Goal: Task Accomplishment & Management: Use online tool/utility

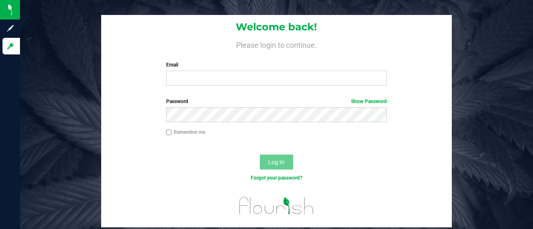
click at [196, 60] on div "Welcome back! Please login to continue. Email Required Please format your email…" at bounding box center [276, 53] width 350 height 77
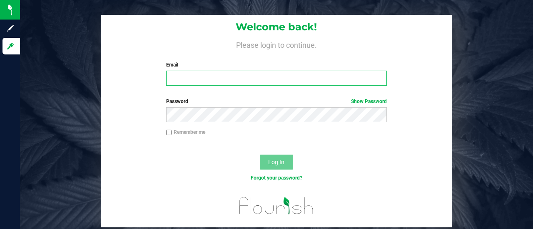
click at [194, 78] on input "Email" at bounding box center [276, 78] width 221 height 15
type input "[PERSON_NAME][EMAIL_ADDRESS][PERSON_NAME][DOMAIN_NAME]"
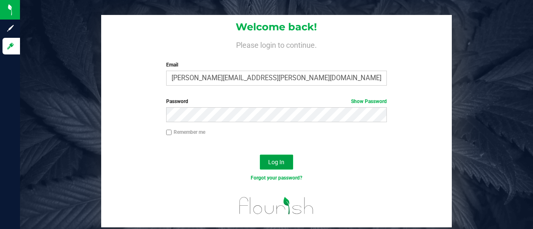
click at [271, 162] on span "Log In" at bounding box center [276, 162] width 16 height 7
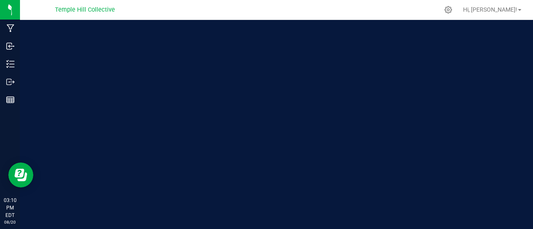
click at [148, 160] on div "Welcome to Flourish Software Seed-to-Sale Tracking & Analytics" at bounding box center [124, 124] width 208 height 209
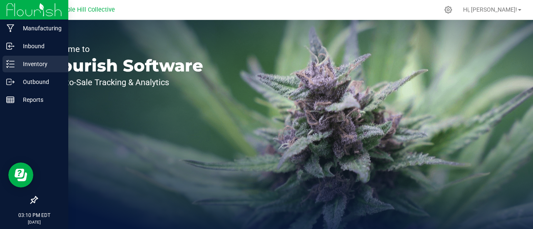
click at [8, 63] on icon at bounding box center [10, 64] width 8 height 8
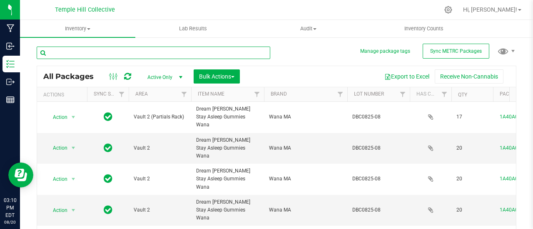
click at [86, 50] on input "text" at bounding box center [154, 53] width 234 height 12
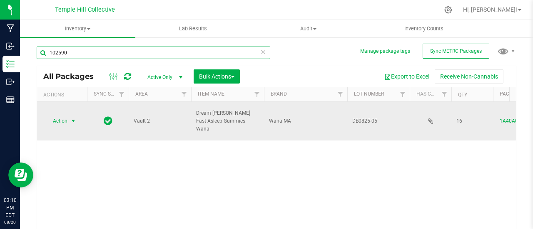
type input "102590"
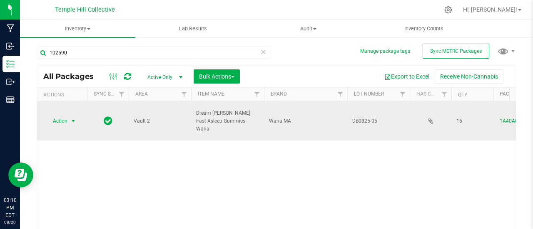
click at [67, 115] on span "Action" at bounding box center [61, 121] width 33 height 12
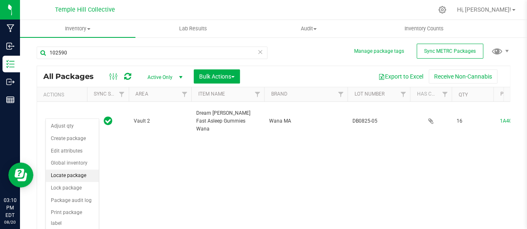
click at [72, 174] on li "Locate package" at bounding box center [72, 176] width 53 height 12
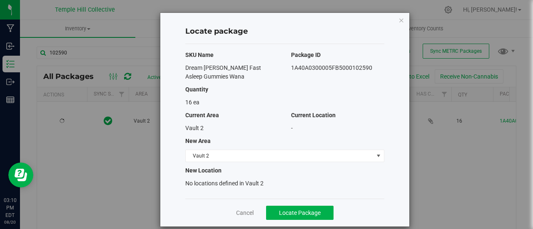
click at [288, 162] on div "SKU Name Package ID Dream [PERSON_NAME] Fast Asleep Gummies Wana 1A40A0300005FB…" at bounding box center [284, 121] width 199 height 155
click at [289, 157] on span "Vault 2" at bounding box center [280, 156] width 188 height 12
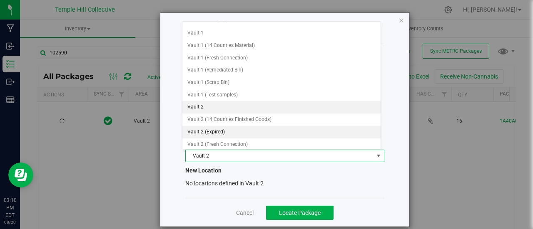
scroll to position [273, 0]
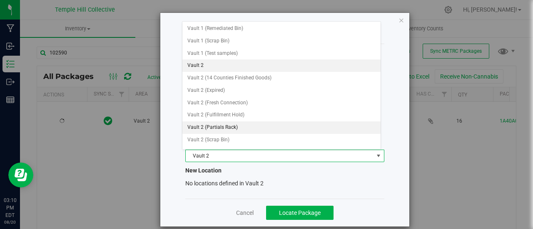
click at [249, 122] on li "Vault 2 (Partials Rack)" at bounding box center [281, 128] width 199 height 12
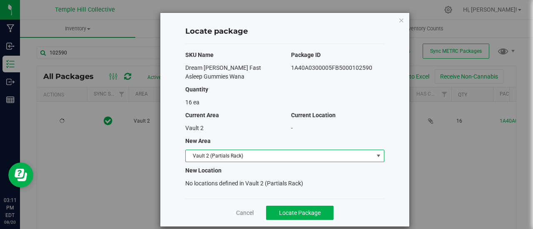
click at [266, 119] on div "Current Area" at bounding box center [232, 115] width 106 height 9
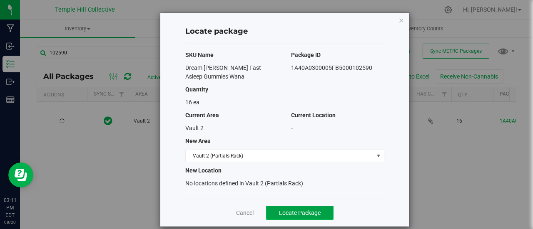
click at [306, 211] on span "Locate Package" at bounding box center [300, 213] width 42 height 7
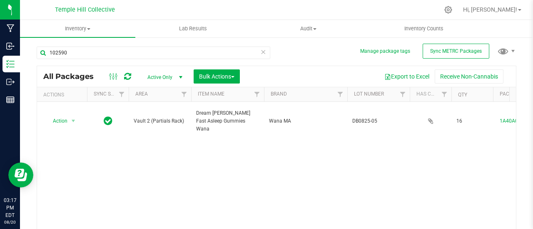
click at [131, 151] on div "Action Action Adjust qty Create package Edit attributes Global inventory Locate…" at bounding box center [276, 174] width 479 height 144
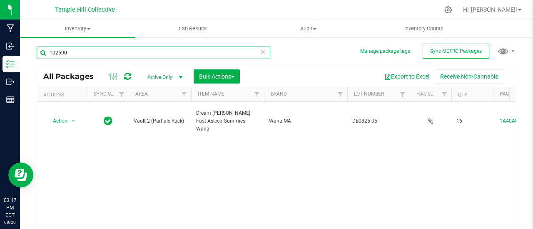
click at [121, 57] on input "102590" at bounding box center [154, 53] width 234 height 12
type input "1"
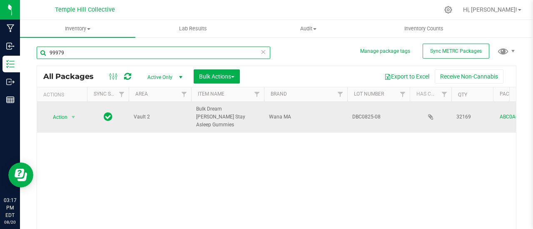
type input "99979"
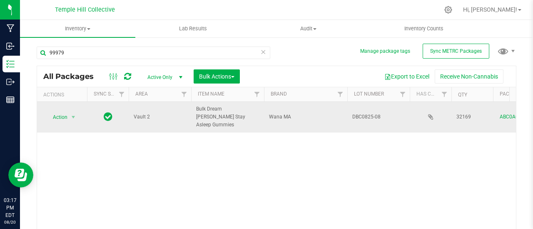
click at [80, 117] on div "Action Action Adjust qty Create package Edit attributes Global inventory Locate…" at bounding box center [62, 118] width 40 height 12
click at [75, 114] on span "select" at bounding box center [73, 117] width 7 height 7
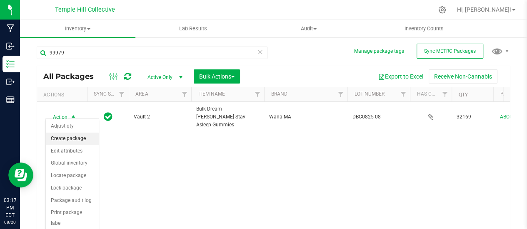
click at [69, 137] on li "Create package" at bounding box center [72, 139] width 53 height 12
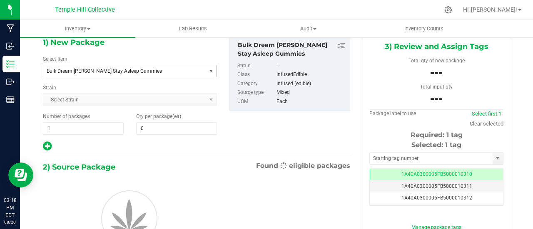
click at [147, 80] on div "1) New Package Select Item Bulk Dream [PERSON_NAME] Stay Asleep Gummies .5g Pre…" at bounding box center [130, 94] width 187 height 116
click at [146, 75] on span "Bulk Dream [PERSON_NAME] Stay Asleep Gummies" at bounding box center [124, 71] width 163 height 12
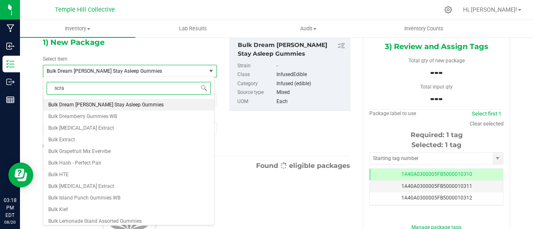
type input "scrap"
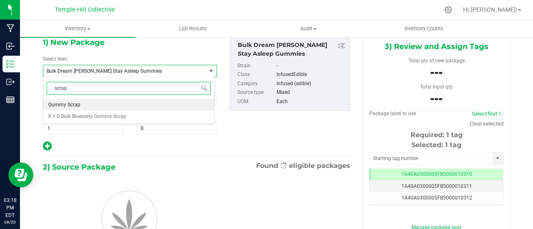
click at [103, 104] on li "Gummy Scrap" at bounding box center [128, 105] width 171 height 12
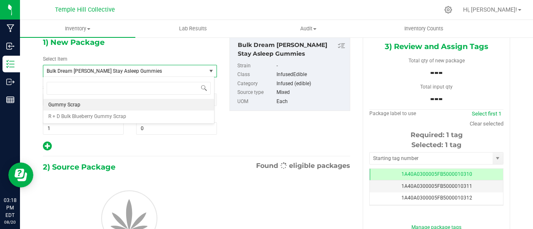
type input "0.0000"
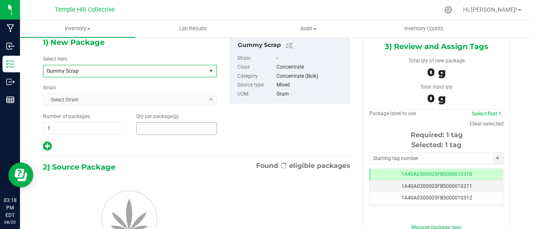
click at [155, 129] on span at bounding box center [176, 128] width 81 height 12
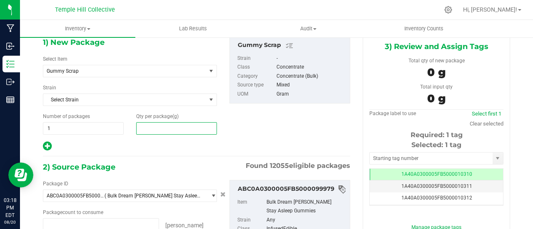
type input "0 ea"
click at [149, 124] on input "text" at bounding box center [177, 129] width 80 height 12
type input "1690"
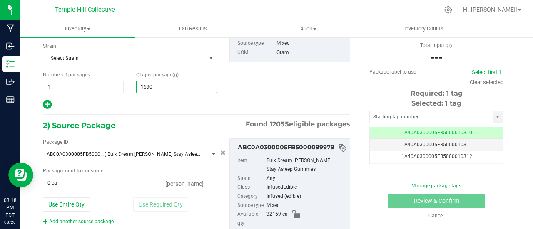
type input "1,690.0000"
click at [167, 115] on div "1) New Package Select Item Gummy Scrap Gentlemen Smugglers Garlic Z 3.5g Flower…" at bounding box center [197, 129] width 320 height 278
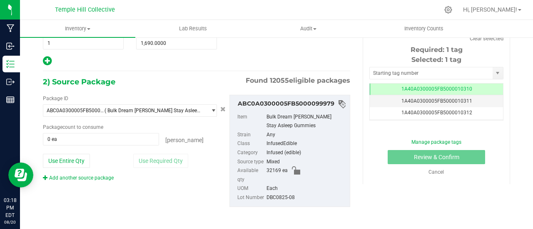
click at [271, 198] on div "DBC0825-08" at bounding box center [305, 198] width 79 height 9
copy div "DBC0825-08"
click at [85, 139] on span at bounding box center [101, 139] width 116 height 12
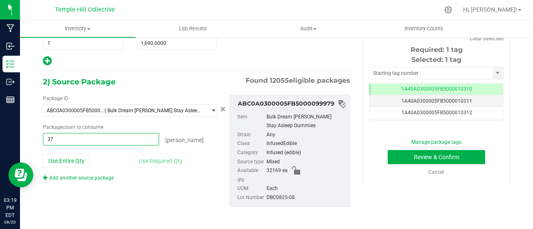
type input "376"
type input "376 ea"
click at [389, 71] on input "text" at bounding box center [431, 73] width 123 height 12
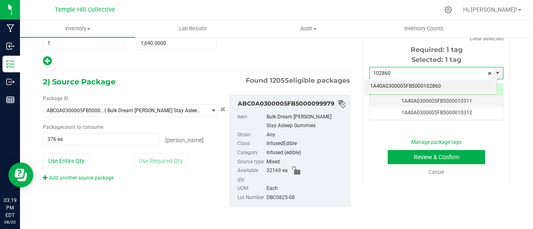
click at [407, 86] on li "1A40A0300005FB5000102860" at bounding box center [431, 86] width 132 height 12
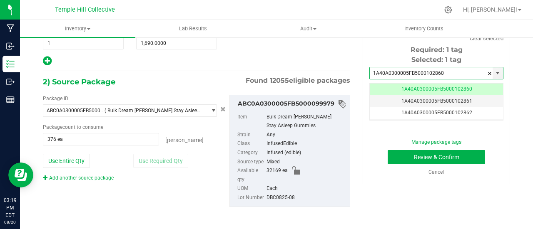
scroll to position [0, 0]
type input "1A40A0300005FB5000102860"
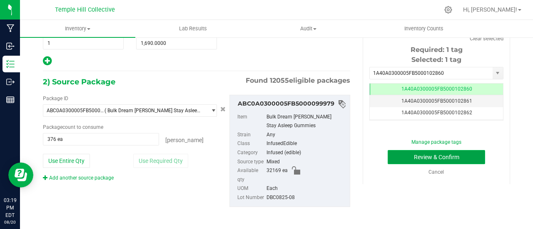
click at [421, 158] on button "Review & Confirm" at bounding box center [436, 157] width 97 height 14
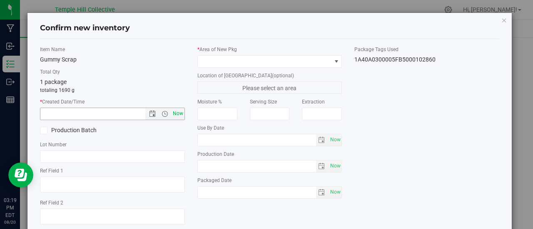
click at [172, 113] on span "Now" at bounding box center [178, 114] width 14 height 12
type input "[DATE] 3:19 PM"
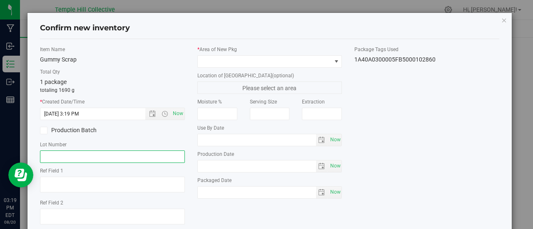
paste input "DBC0825-08"
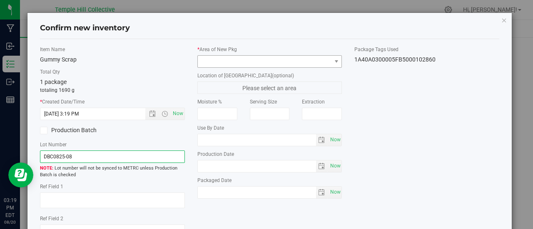
type input "DBC0825-08"
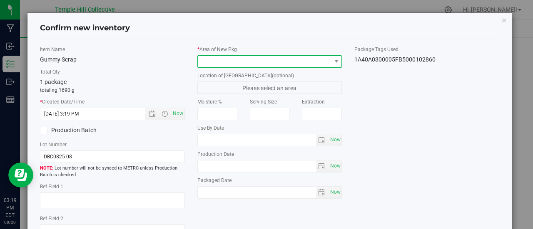
click at [253, 62] on span at bounding box center [265, 62] width 134 height 12
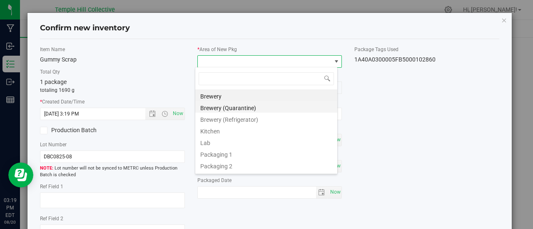
scroll to position [12, 143]
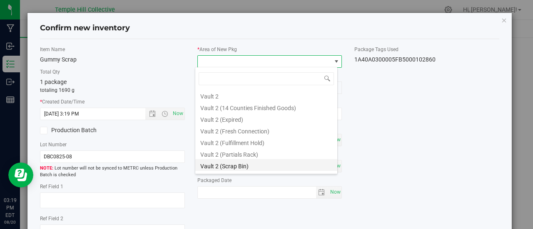
click at [238, 167] on li "Vault 2 (Scrap Bin)" at bounding box center [266, 165] width 142 height 12
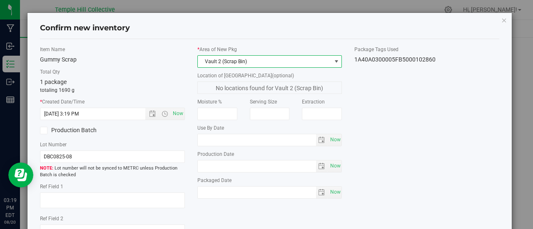
click at [449, 156] on div "Item Name Gummy Scrap Total Qty 1 package totaling 1690 g * Created Date/Time […" at bounding box center [270, 163] width 472 height 234
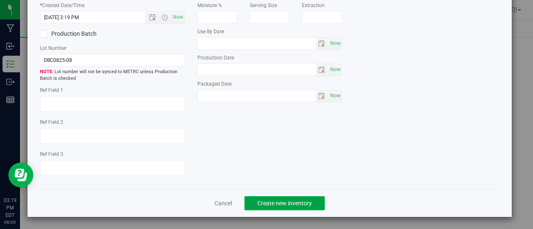
click at [279, 204] on span "Create new inventory" at bounding box center [284, 203] width 55 height 7
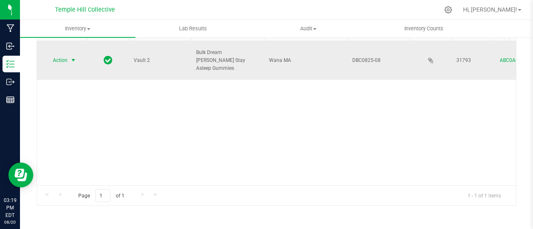
click at [63, 57] on span "Action" at bounding box center [56, 61] width 22 height 12
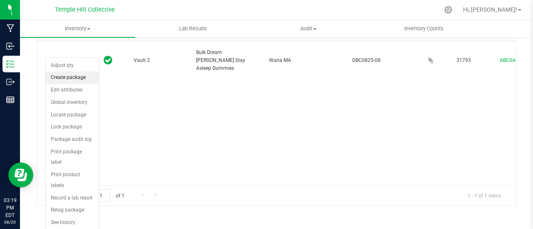
click at [84, 79] on li "Create package" at bounding box center [72, 78] width 53 height 12
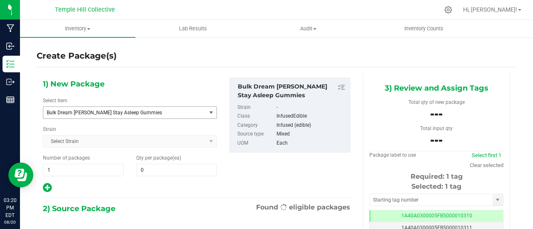
click at [129, 114] on span "Bulk Dream [PERSON_NAME] Stay Asleep Gummies" at bounding box center [122, 113] width 150 height 6
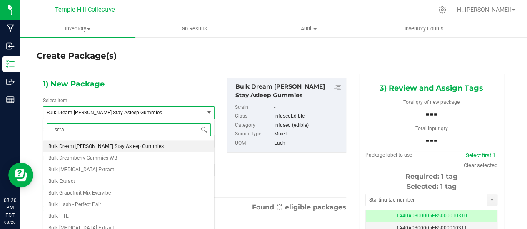
type input "scrap"
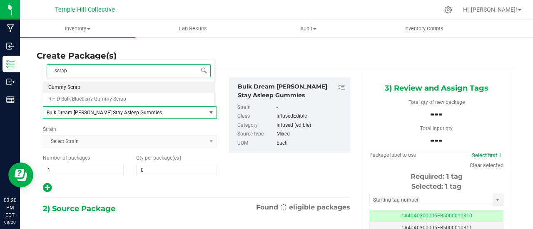
click at [82, 87] on li "Gummy Scrap" at bounding box center [128, 88] width 171 height 12
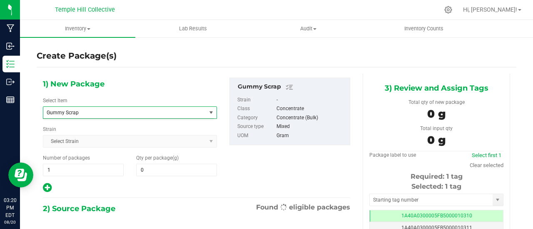
type input "0.0000"
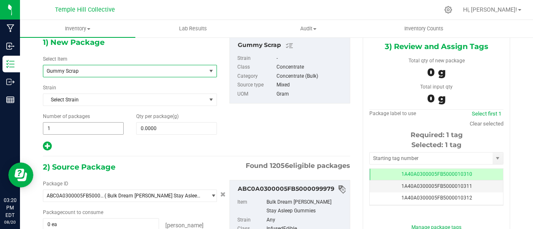
click at [105, 127] on span "1 1" at bounding box center [83, 128] width 81 height 12
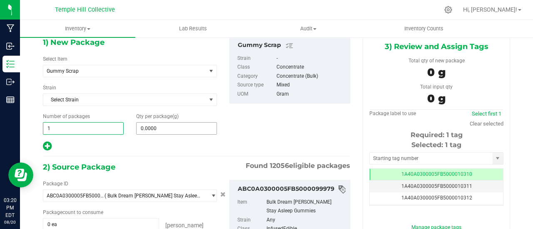
drag, startPoint x: 185, startPoint y: 119, endPoint x: 182, endPoint y: 129, distance: 10.5
click at [185, 120] on div "Qty per package (g) 0.0000 0" at bounding box center [176, 124] width 93 height 22
click at [176, 134] on div "1) New Package Select Item Gummy Scrap Gentlemen Smugglers Garlic Z 3.5g Flower…" at bounding box center [130, 94] width 187 height 116
click at [176, 130] on span at bounding box center [176, 128] width 81 height 12
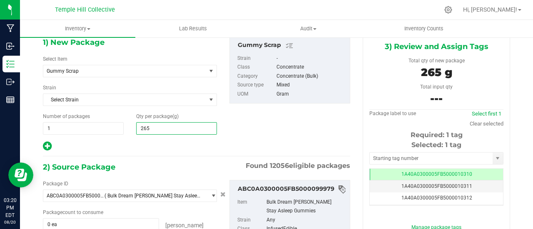
type input "2650"
type input "2,650.0000"
click at [218, 132] on div "Qty per package (g) 2,650.0000 2650" at bounding box center [176, 124] width 93 height 22
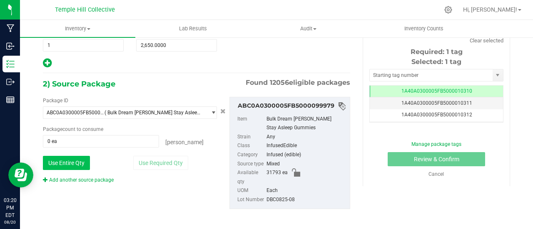
click at [74, 162] on button "Use Entire Qty" at bounding box center [66, 163] width 47 height 14
type input "31793 ea"
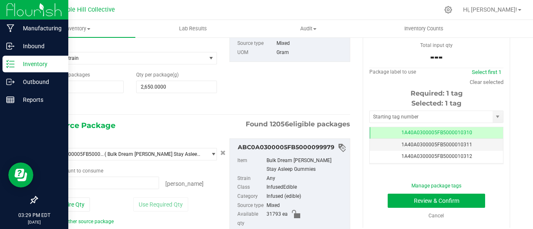
click at [14, 65] on icon at bounding box center [10, 64] width 8 height 8
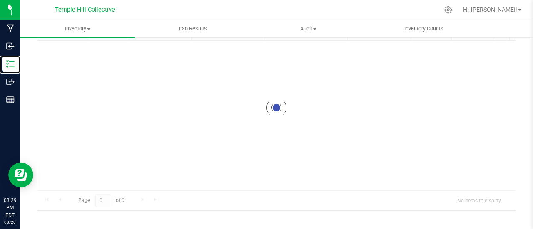
scroll to position [61, 0]
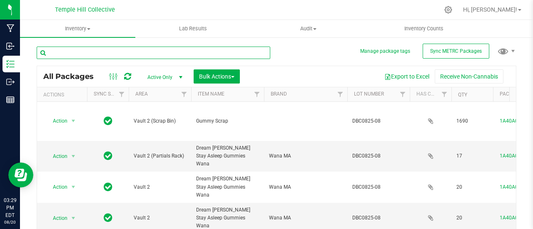
click at [127, 55] on input "text" at bounding box center [154, 53] width 234 height 12
type input "99979"
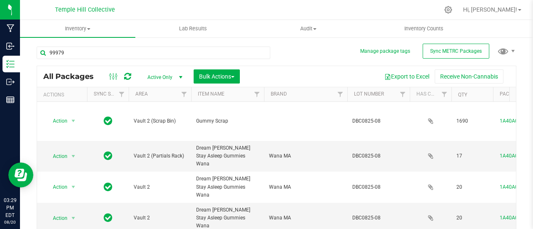
click at [285, 56] on div "99979 All Packages Active Only Active Only Lab Samples Locked All External Inte…" at bounding box center [277, 153] width 480 height 228
